Goal: Use online tool/utility: Utilize a website feature to perform a specific function

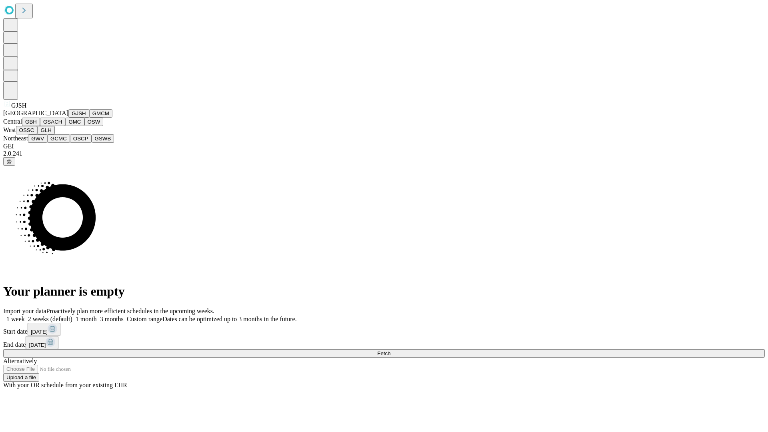
click at [68, 118] on button "GJSH" at bounding box center [78, 113] width 21 height 8
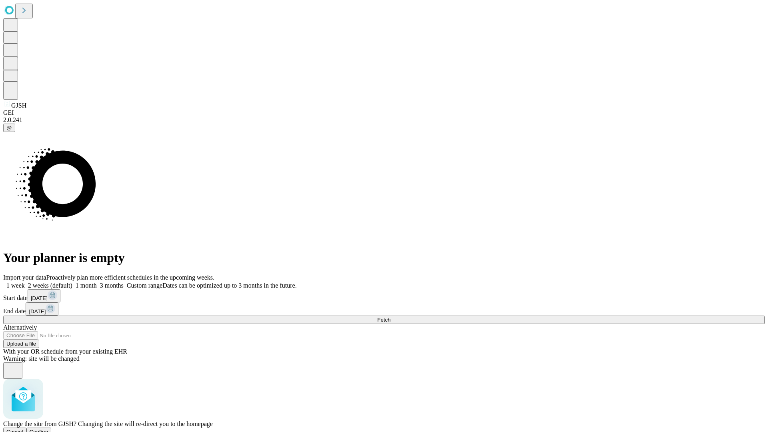
click at [48, 429] on span "Confirm" at bounding box center [39, 432] width 19 height 6
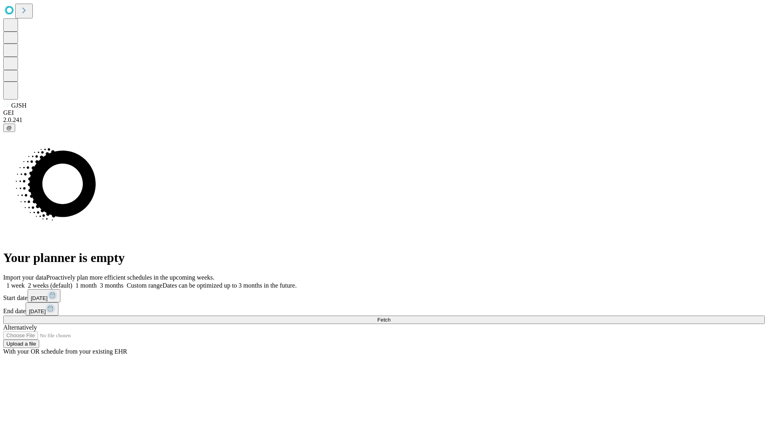
click at [72, 282] on label "2 weeks (default)" at bounding box center [49, 285] width 48 height 7
click at [391, 317] on span "Fetch" at bounding box center [383, 320] width 13 height 6
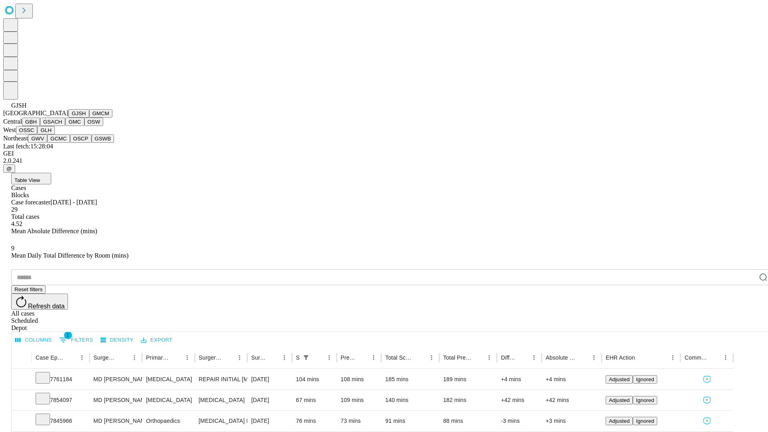
click at [89, 118] on button "GMCM" at bounding box center [100, 113] width 23 height 8
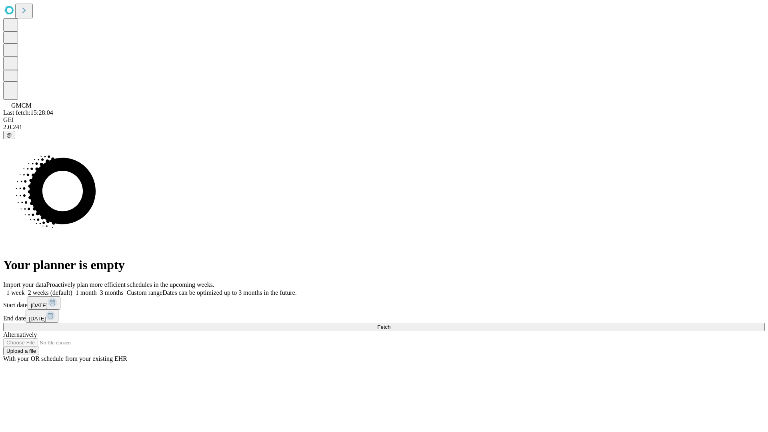
click at [72, 289] on label "2 weeks (default)" at bounding box center [49, 292] width 48 height 7
click at [391, 324] on span "Fetch" at bounding box center [383, 327] width 13 height 6
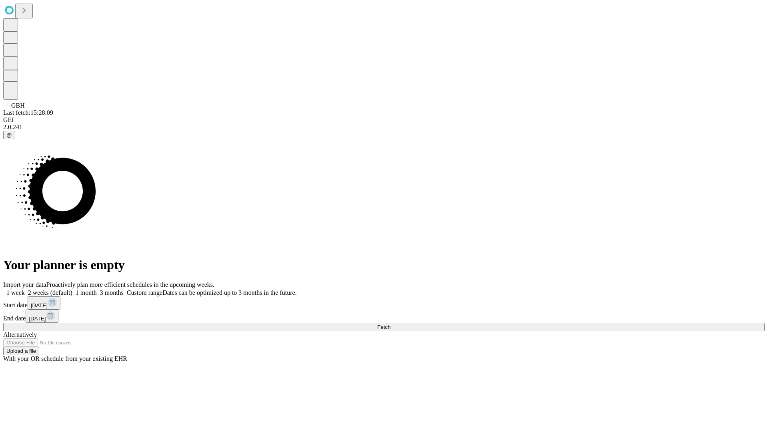
click at [72, 289] on label "2 weeks (default)" at bounding box center [49, 292] width 48 height 7
click at [391, 324] on span "Fetch" at bounding box center [383, 327] width 13 height 6
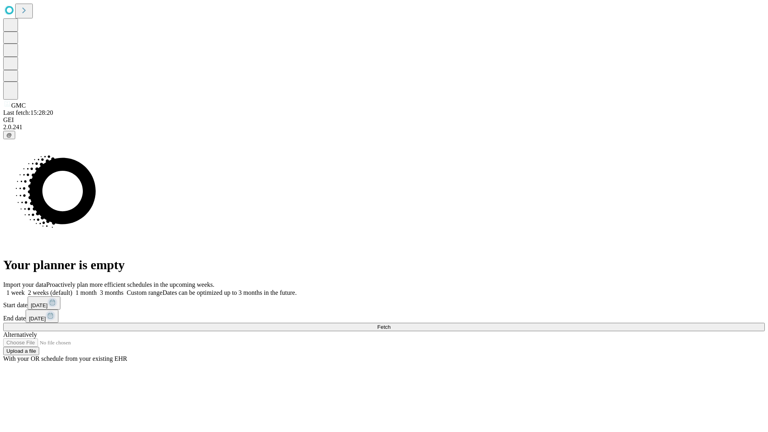
click at [72, 289] on label "2 weeks (default)" at bounding box center [49, 292] width 48 height 7
click at [391, 324] on span "Fetch" at bounding box center [383, 327] width 13 height 6
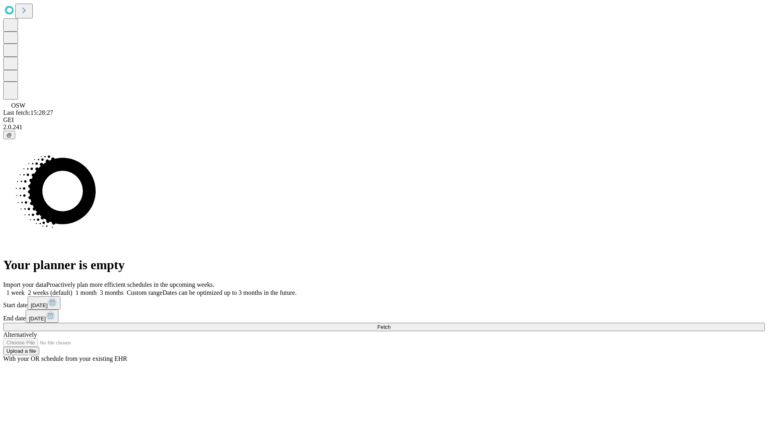
click at [72, 289] on label "2 weeks (default)" at bounding box center [49, 292] width 48 height 7
click at [391, 324] on span "Fetch" at bounding box center [383, 327] width 13 height 6
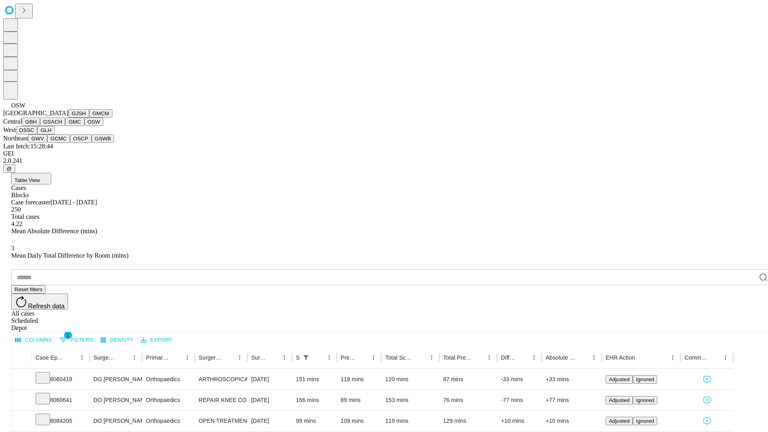
click at [38, 134] on button "OSSC" at bounding box center [27, 130] width 22 height 8
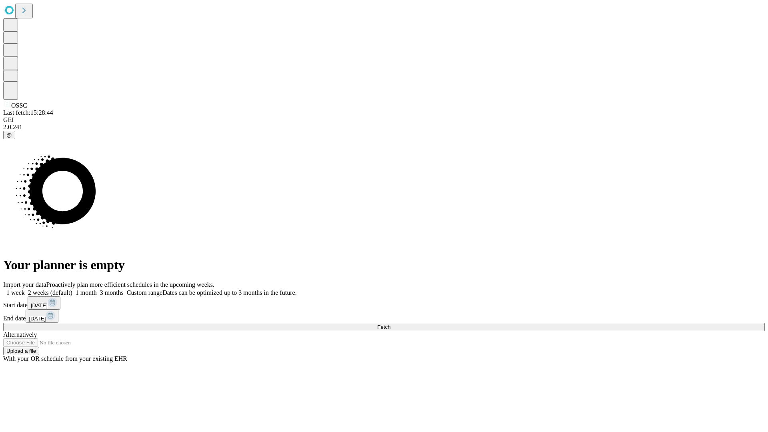
click at [72, 289] on label "2 weeks (default)" at bounding box center [49, 292] width 48 height 7
click at [391, 324] on span "Fetch" at bounding box center [383, 327] width 13 height 6
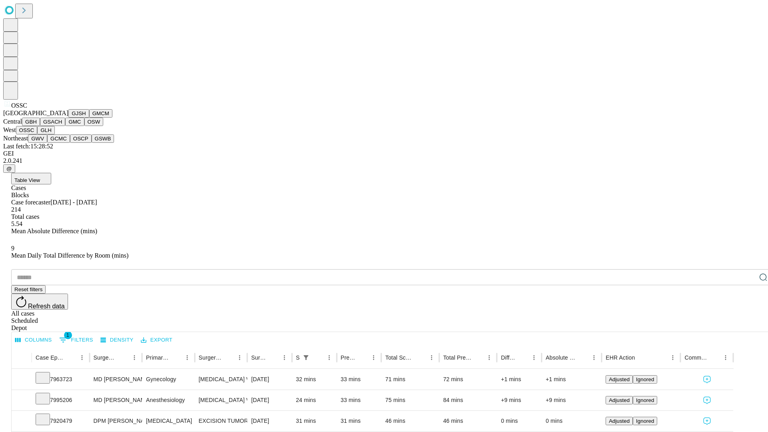
click at [54, 134] on button "GLH" at bounding box center [45, 130] width 17 height 8
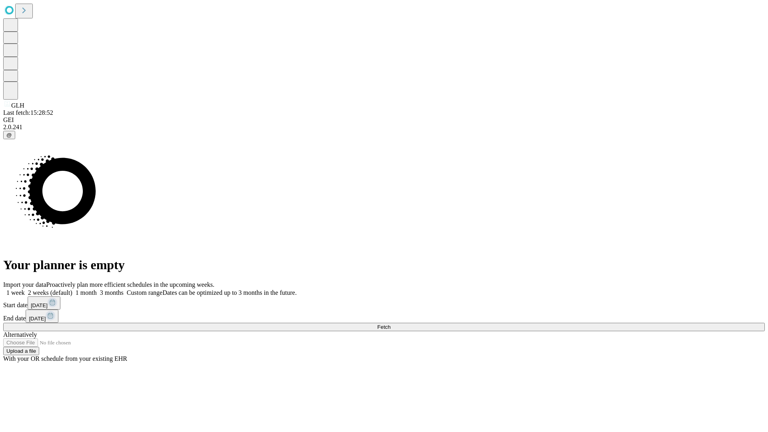
click at [72, 289] on label "2 weeks (default)" at bounding box center [49, 292] width 48 height 7
click at [391, 324] on span "Fetch" at bounding box center [383, 327] width 13 height 6
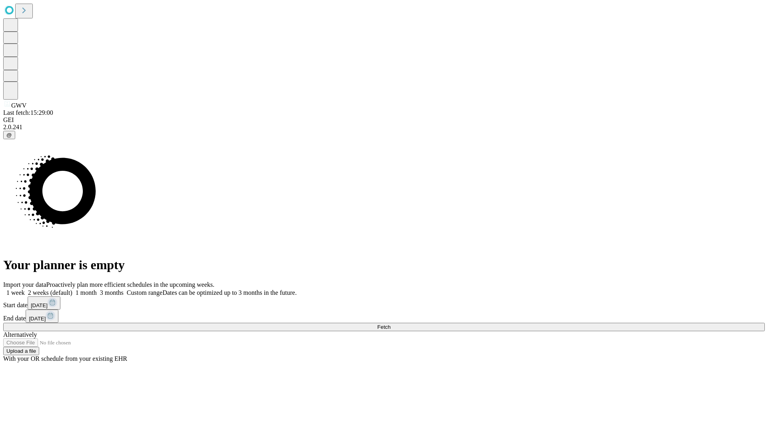
click at [72, 289] on label "2 weeks (default)" at bounding box center [49, 292] width 48 height 7
click at [391, 324] on span "Fetch" at bounding box center [383, 327] width 13 height 6
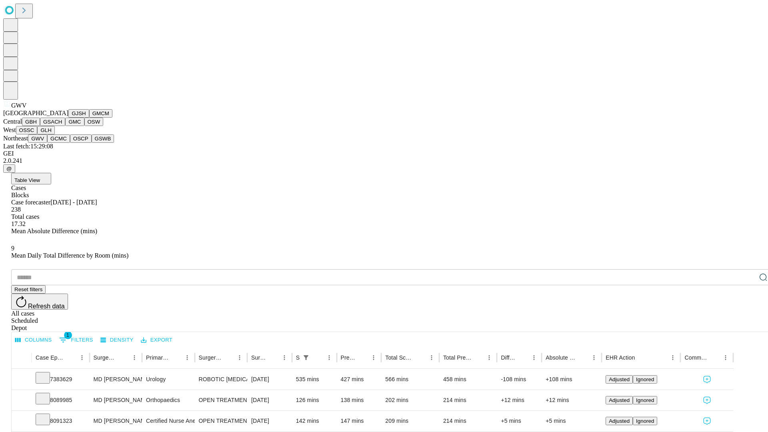
click at [62, 143] on button "GCMC" at bounding box center [58, 138] width 23 height 8
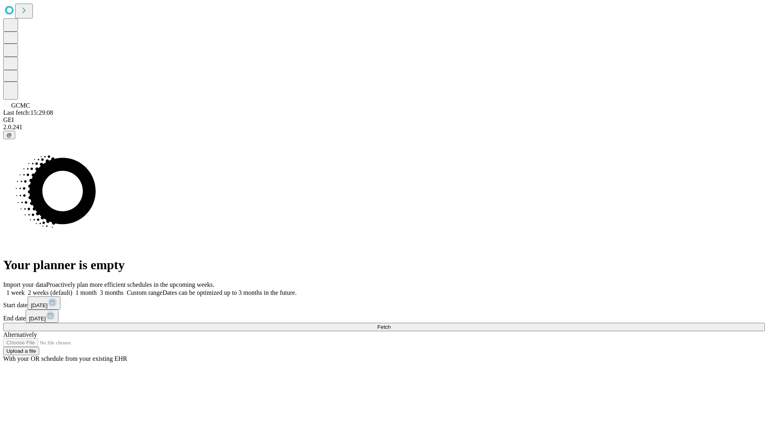
click at [72, 289] on label "2 weeks (default)" at bounding box center [49, 292] width 48 height 7
click at [391, 324] on span "Fetch" at bounding box center [383, 327] width 13 height 6
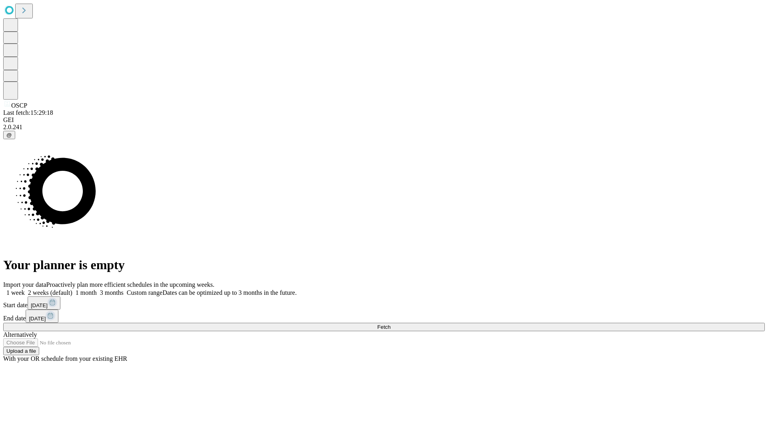
click at [72, 289] on label "2 weeks (default)" at bounding box center [49, 292] width 48 height 7
click at [391, 324] on span "Fetch" at bounding box center [383, 327] width 13 height 6
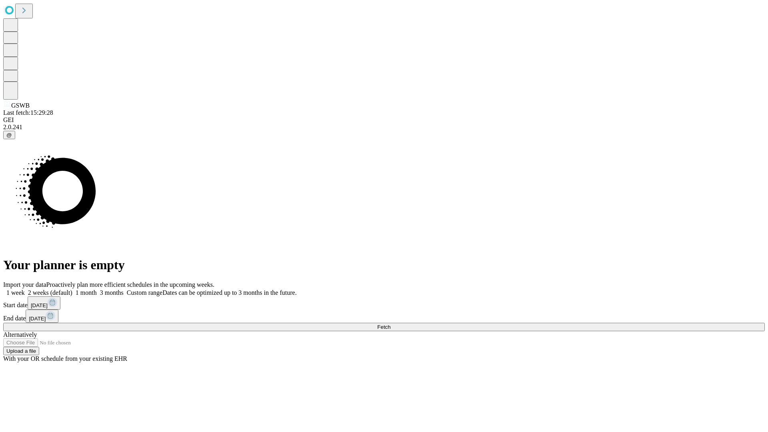
click at [72, 289] on label "2 weeks (default)" at bounding box center [49, 292] width 48 height 7
click at [391, 324] on span "Fetch" at bounding box center [383, 327] width 13 height 6
